Goal: Find specific page/section: Find specific page/section

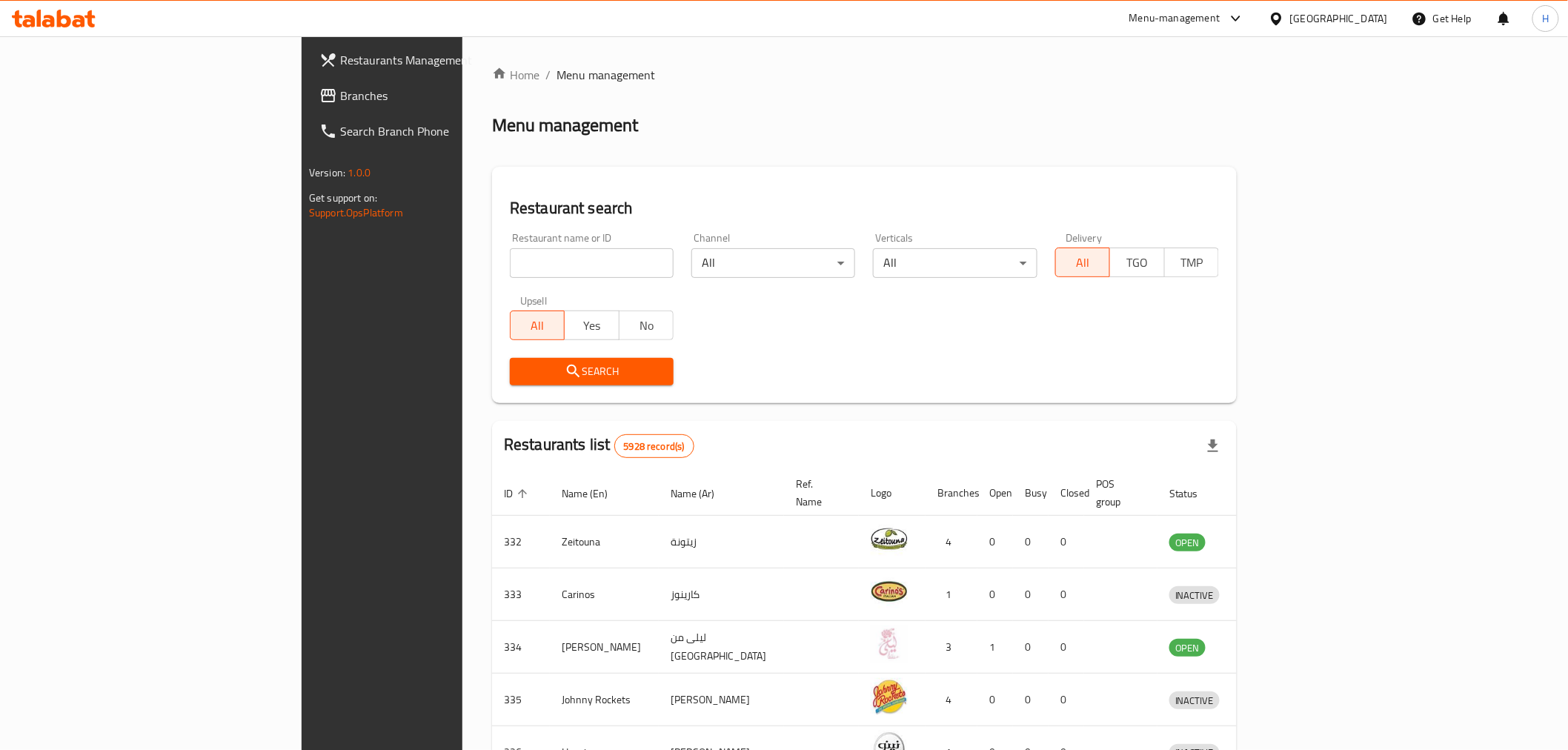
click at [510, 267] on input "search" at bounding box center [592, 263] width 164 height 30
click button "Search" at bounding box center [592, 371] width 164 height 27
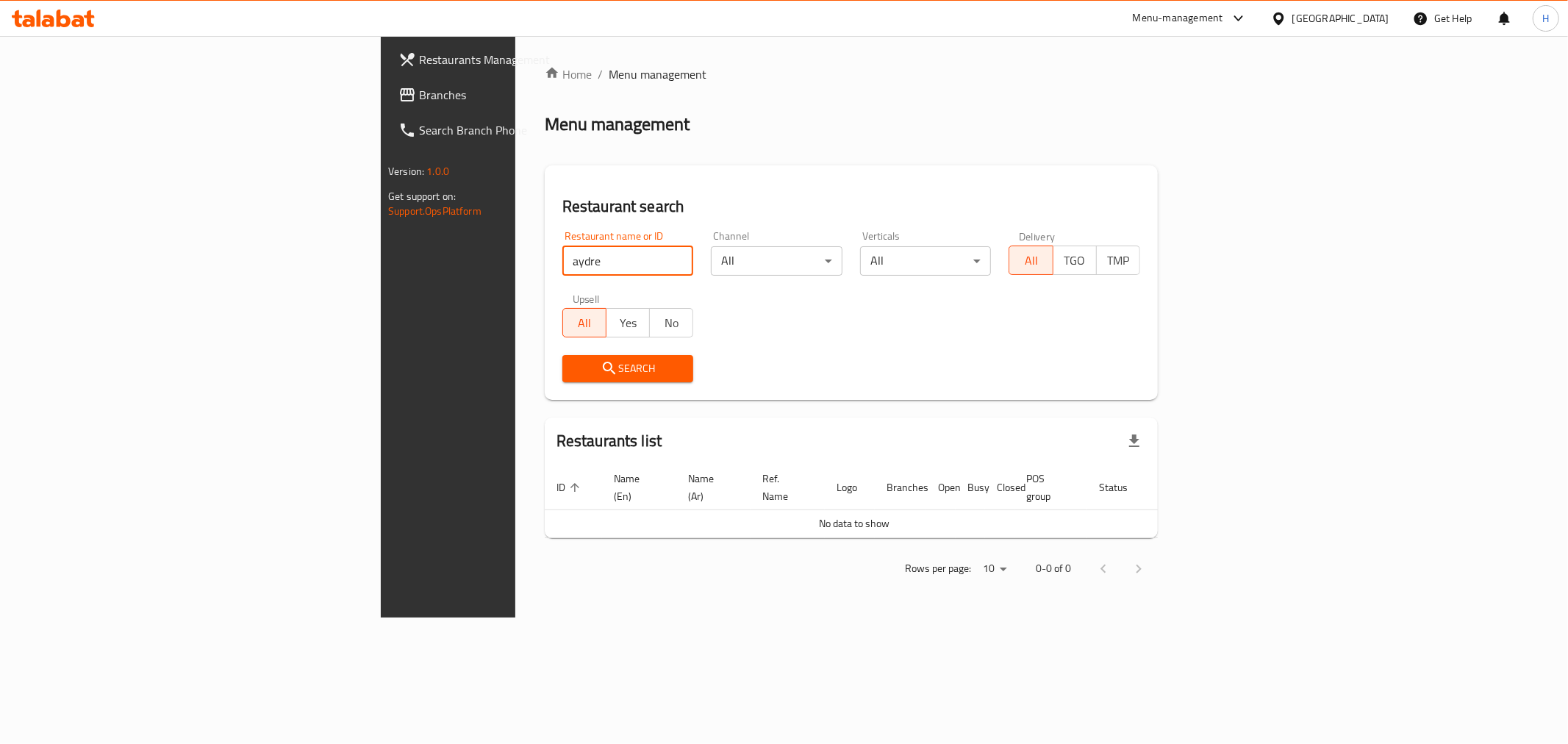
drag, startPoint x: 335, startPoint y: 261, endPoint x: 507, endPoint y: 261, distance: 172.0
click at [563, 261] on input "aydre" at bounding box center [628, 261] width 132 height 30
type input "ayder"
click button "Search" at bounding box center [628, 368] width 132 height 27
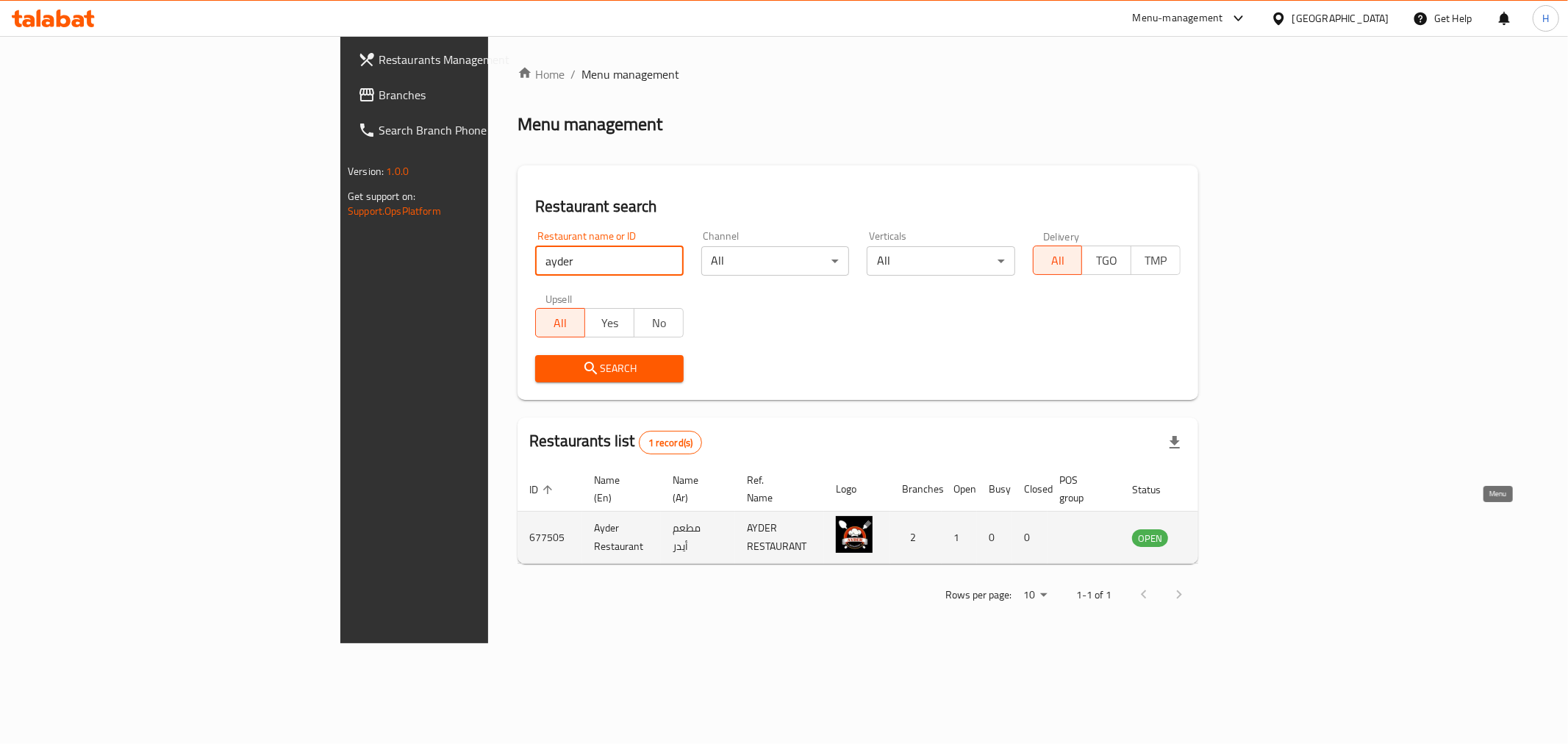
click at [1227, 528] on icon "enhanced table" at bounding box center [1218, 536] width 18 height 18
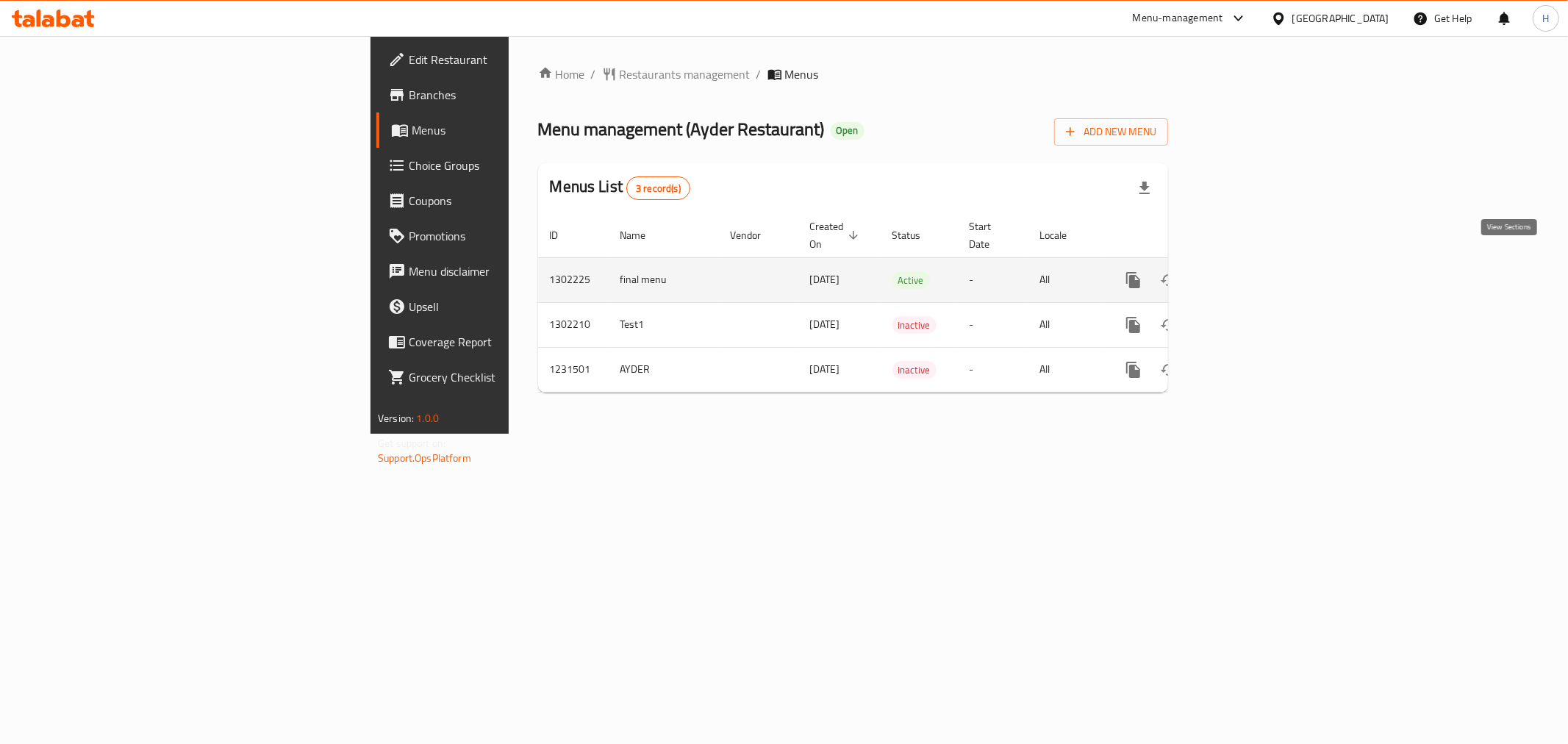
click at [1257, 277] on link "enhanced table" at bounding box center [1239, 280] width 35 height 35
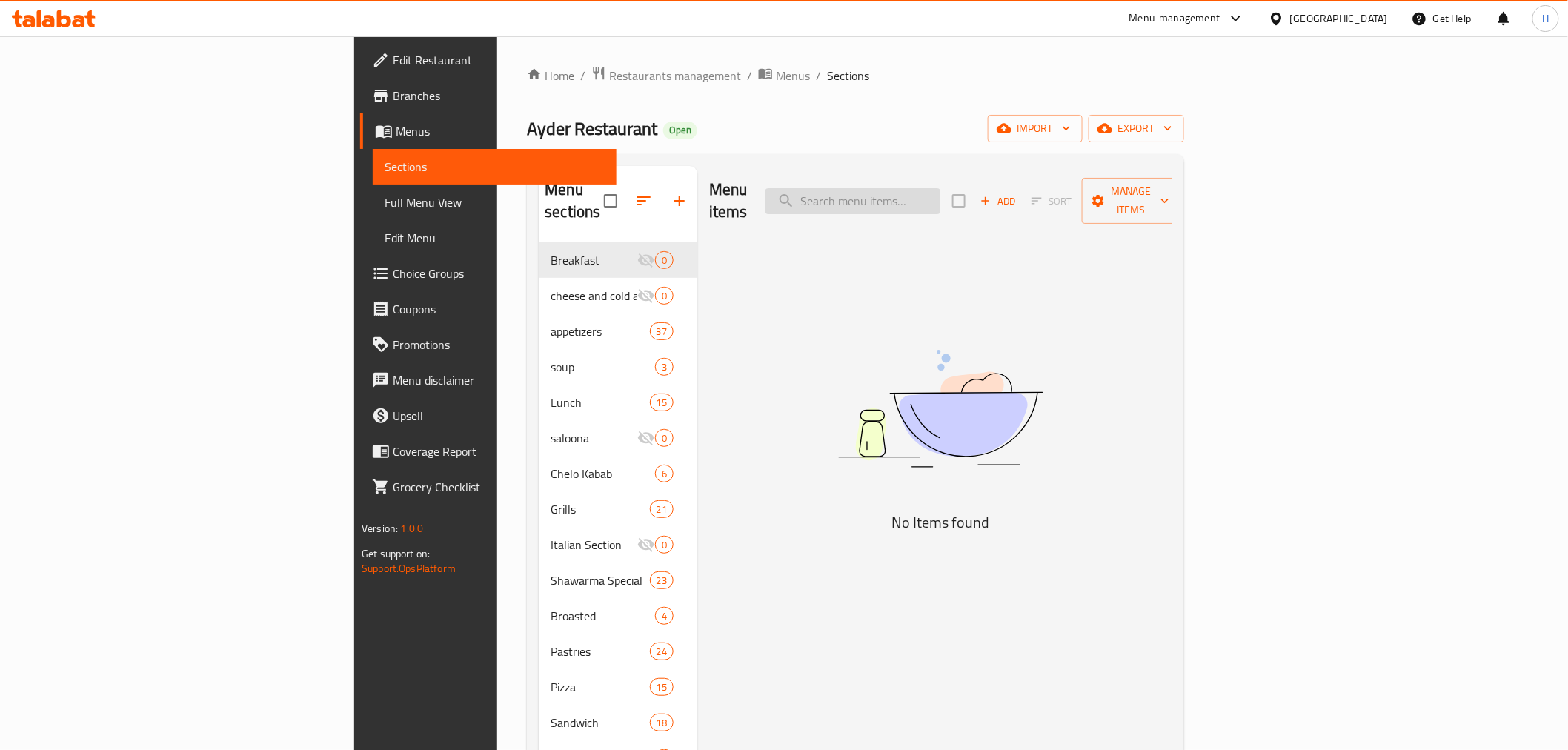
click at [940, 194] on input "search" at bounding box center [852, 201] width 175 height 26
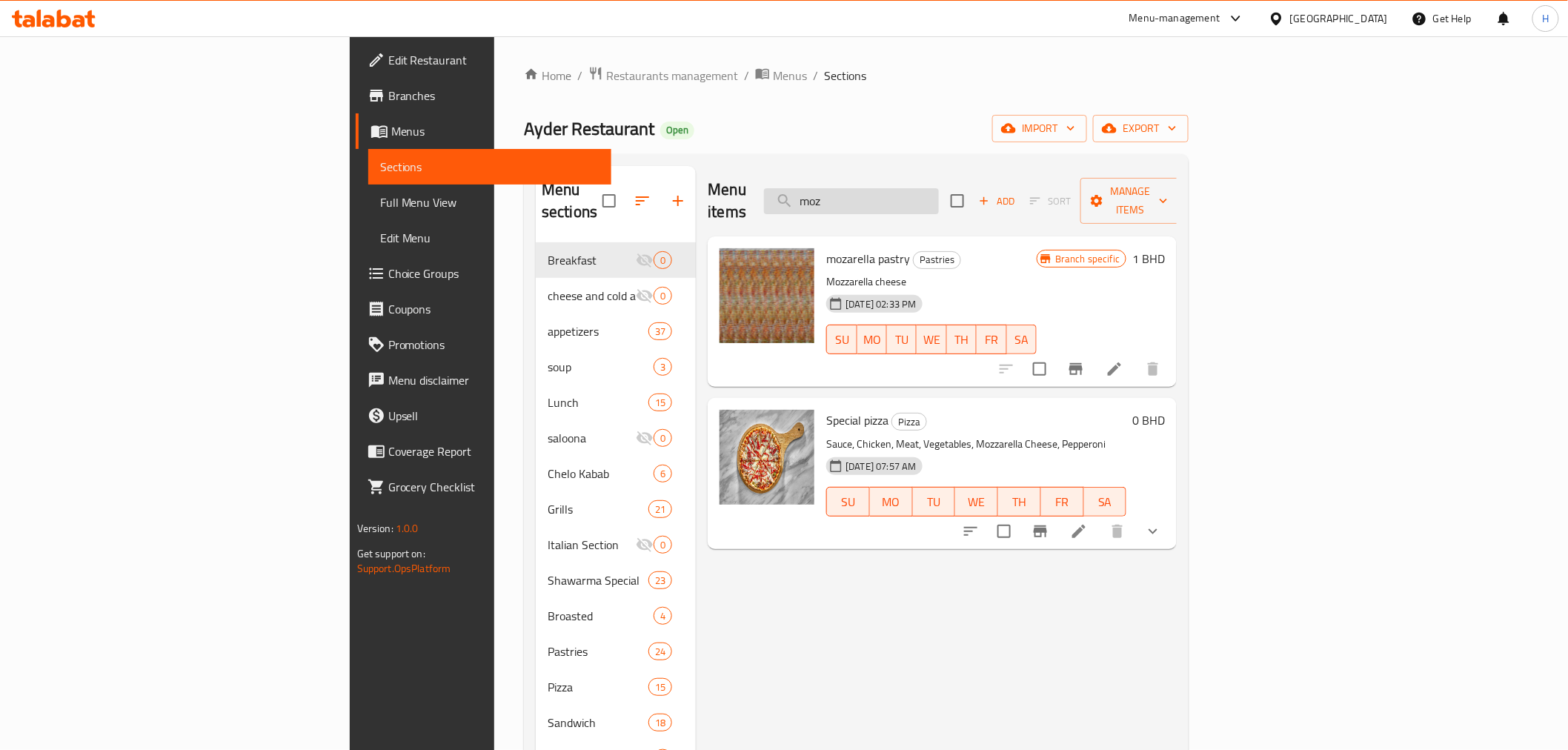
click at [939, 192] on input "moz" at bounding box center [851, 201] width 175 height 26
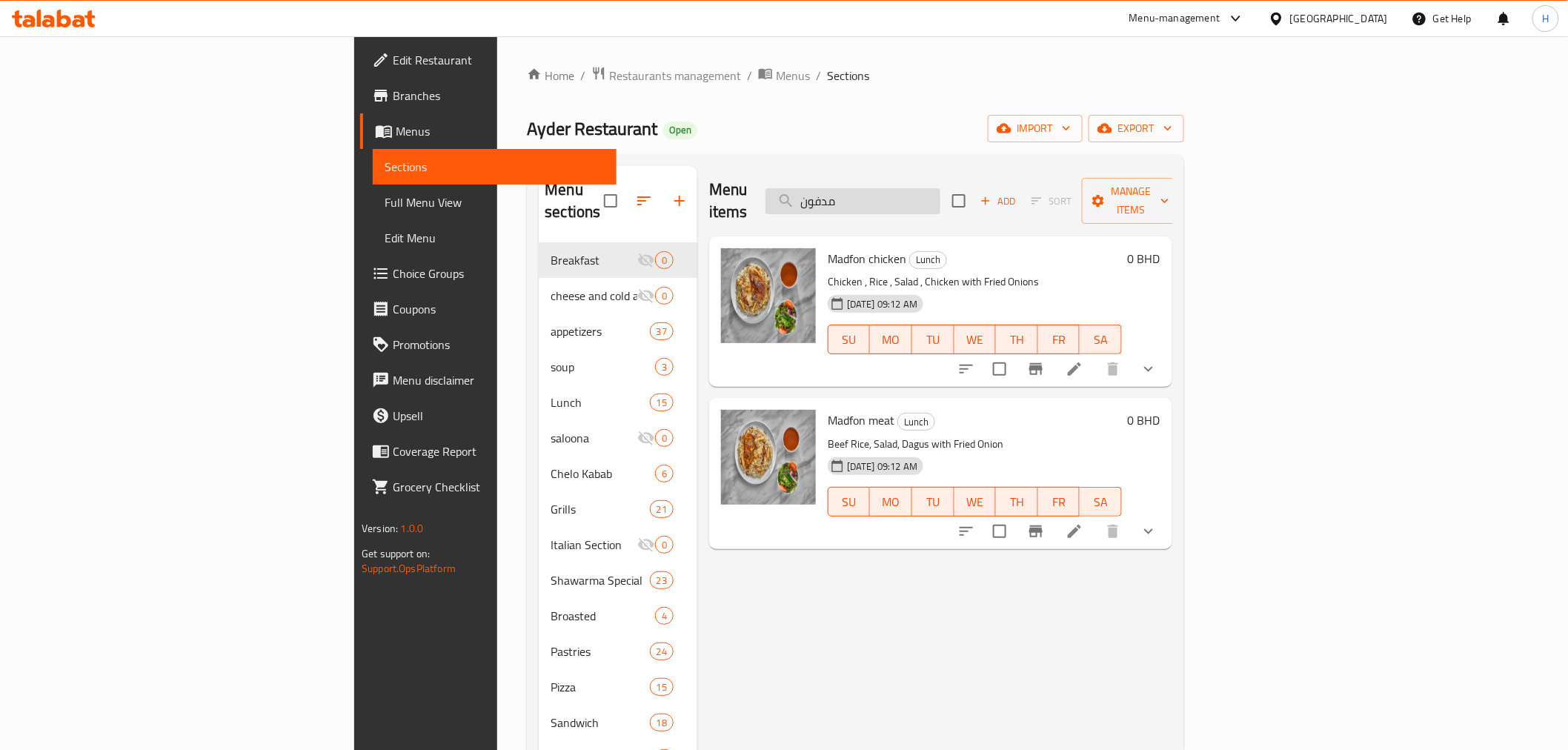
click at [940, 191] on input "مدفون" at bounding box center [852, 201] width 175 height 26
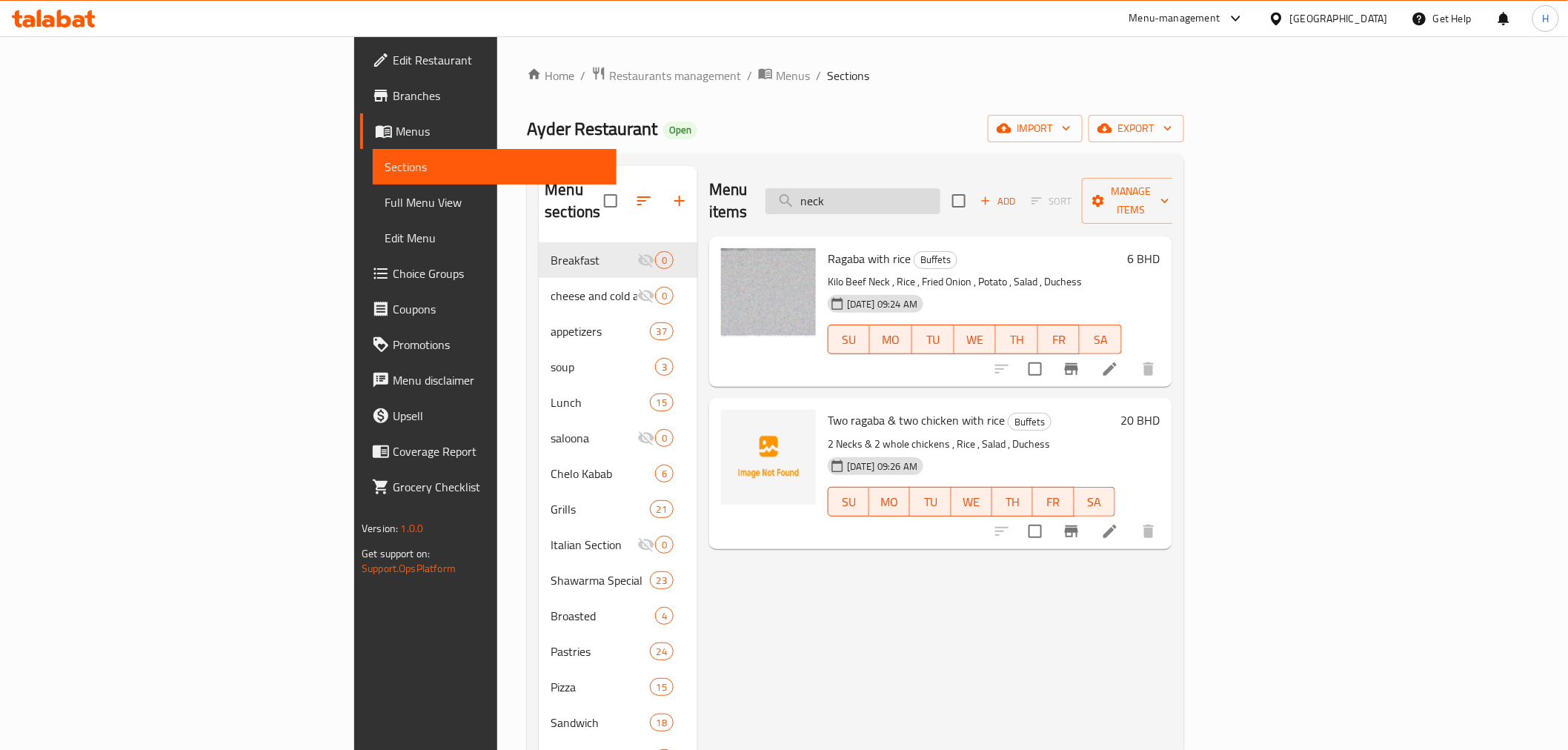
click at [940, 194] on input "neck" at bounding box center [852, 201] width 175 height 26
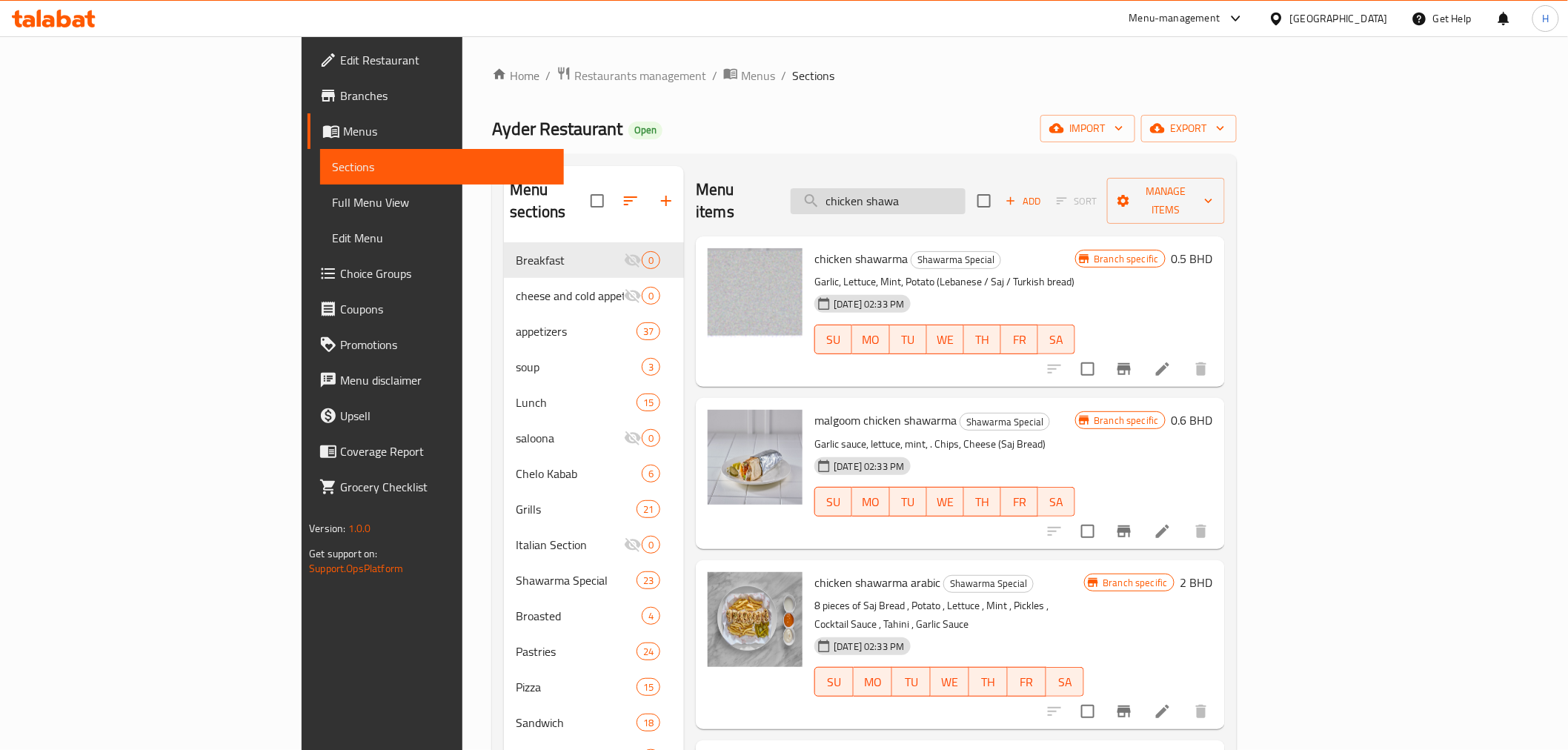
click at [965, 195] on input "chicken shawa" at bounding box center [877, 201] width 175 height 26
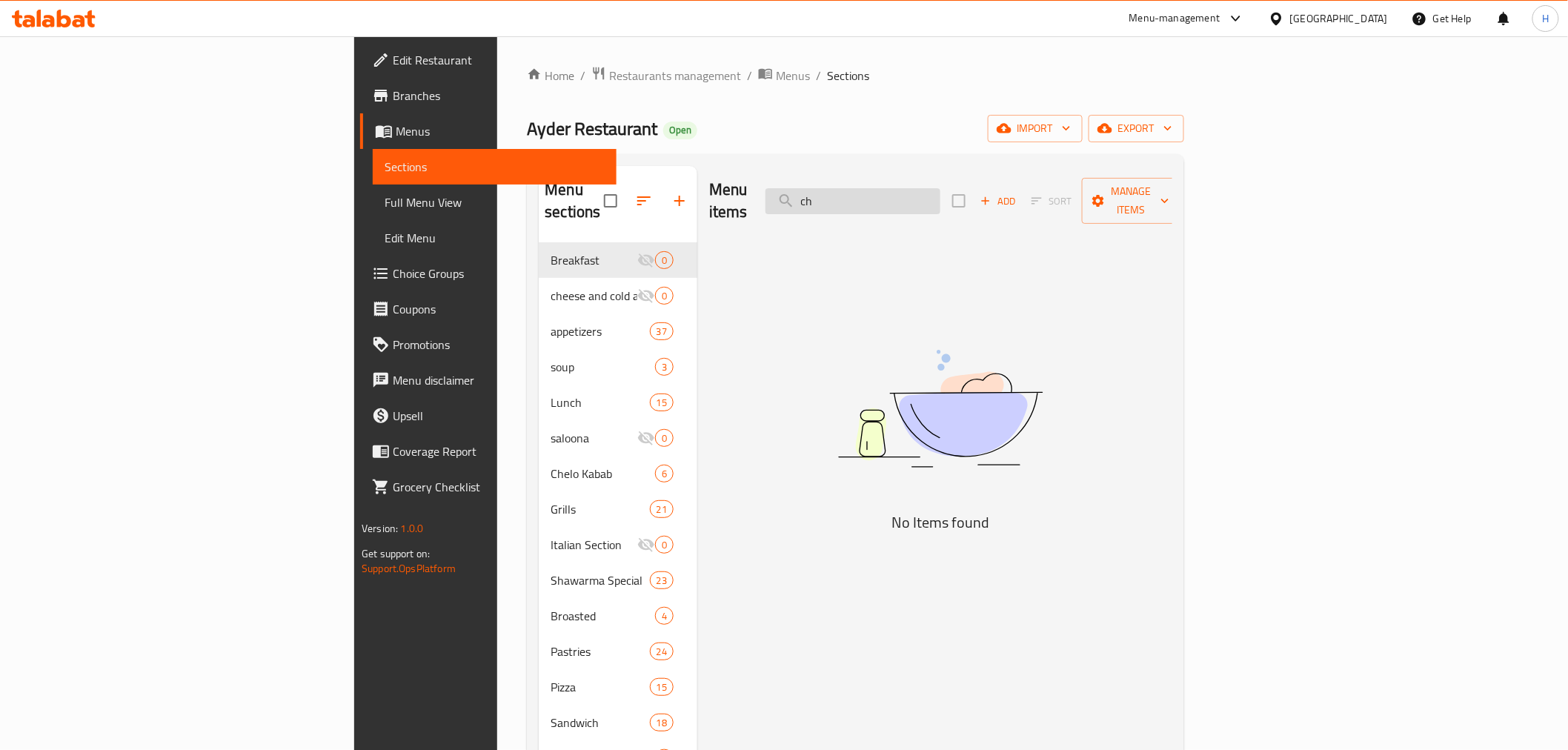
type input "c"
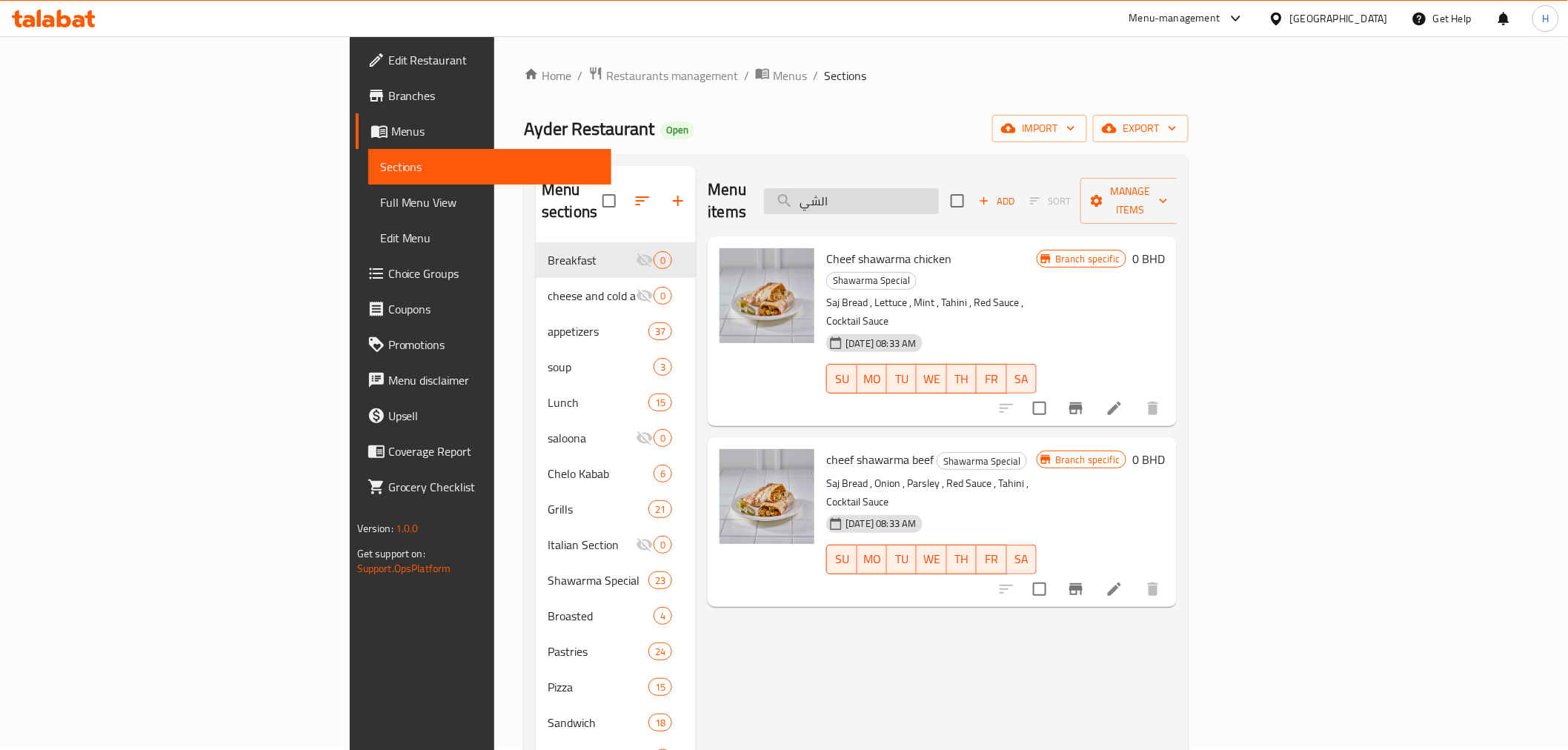
click at [936, 194] on input "الشي" at bounding box center [851, 201] width 175 height 26
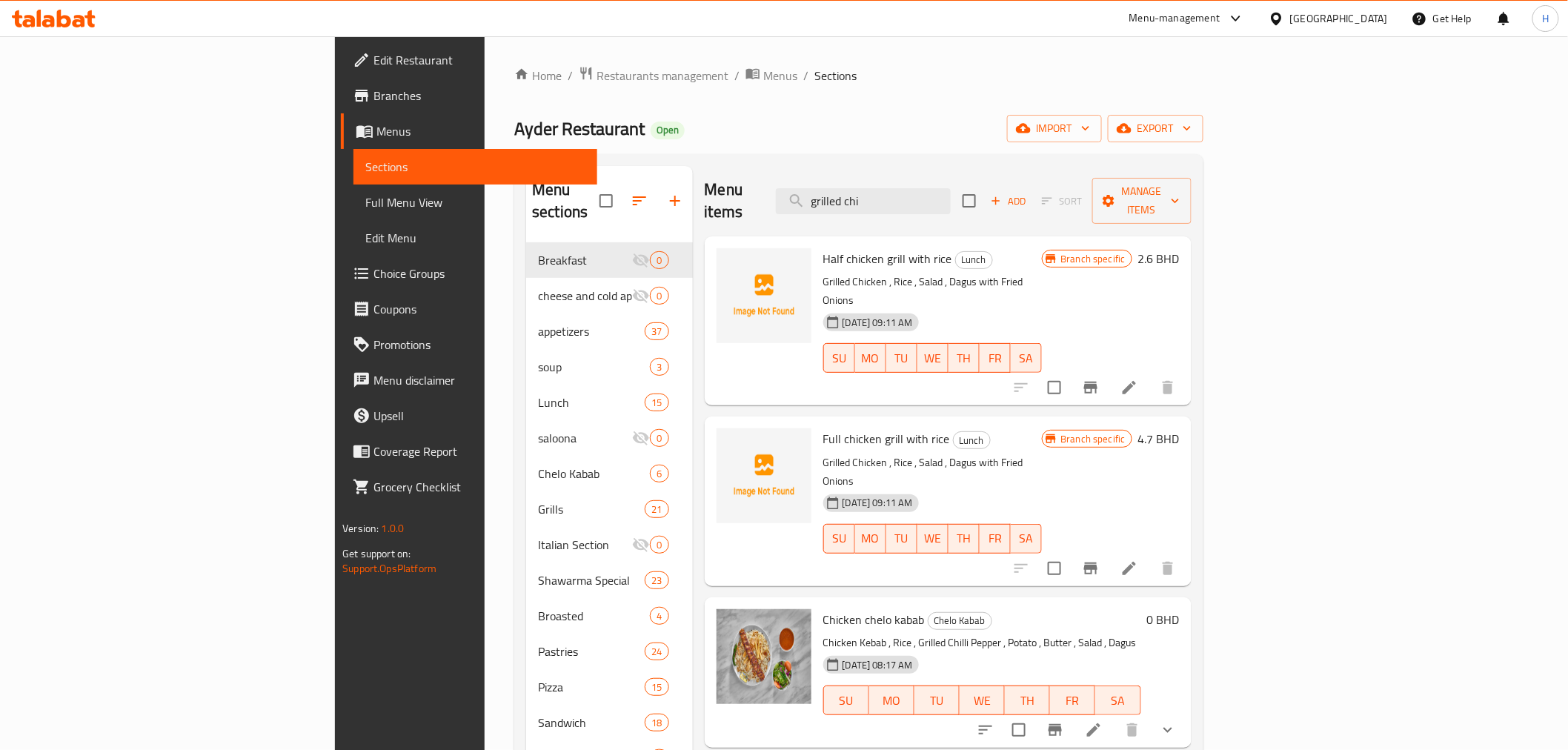
type input "grilled chi"
